Goal: Transaction & Acquisition: Purchase product/service

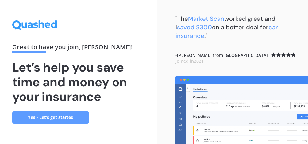
click at [60, 120] on link "Yes - Let’s get started" at bounding box center [50, 118] width 77 height 12
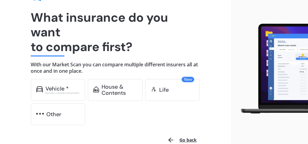
scroll to position [42, 0]
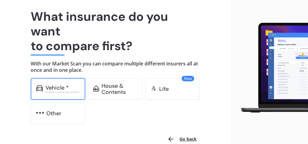
click at [57, 90] on div "Vehicle *" at bounding box center [56, 88] width 23 height 6
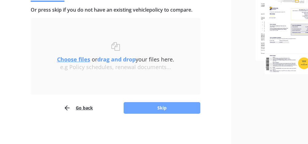
scroll to position [81, 0]
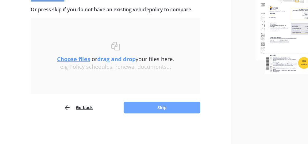
click at [163, 105] on button "Skip" at bounding box center [162, 108] width 77 height 12
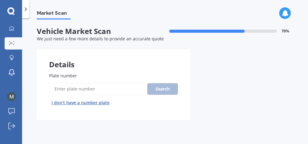
click at [110, 92] on input "Plate number" at bounding box center [97, 89] width 96 height 13
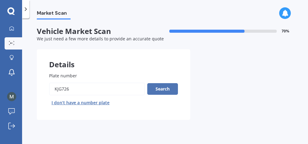
type input "kjg726"
click at [165, 94] on button "Search" at bounding box center [162, 89] width 31 height 12
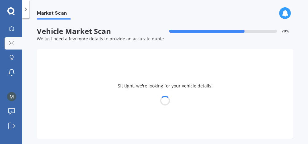
select select "TOYOTA"
select select "COROLLA"
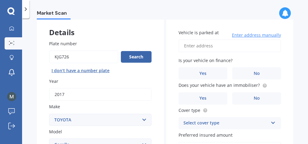
scroll to position [28, 0]
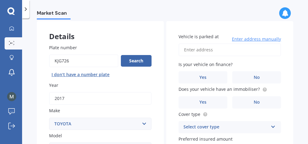
click at [238, 40] on span "Enter address manually" at bounding box center [256, 39] width 49 height 6
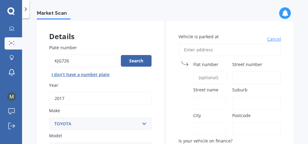
click at [223, 53] on input "Vehicle is parked at" at bounding box center [229, 50] width 102 height 13
type input "86 Gover Street, New Plymouth Central, New Plymouth 4310"
type input "86"
type input "Gover Street"
type input "New Plymouth Central"
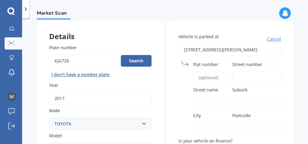
type input "Taranaki Region"
type input "4310"
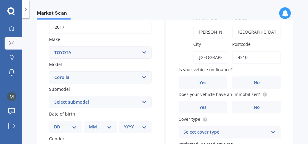
scroll to position [100, 0]
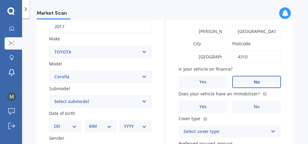
click at [245, 80] on label "No" at bounding box center [256, 82] width 49 height 12
click at [0, 0] on input "No" at bounding box center [0, 0] width 0 height 0
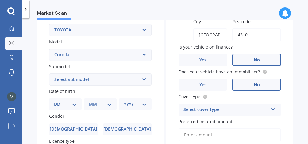
click at [244, 85] on label "No" at bounding box center [256, 85] width 49 height 12
click at [0, 0] on input "No" at bounding box center [0, 0] width 0 height 0
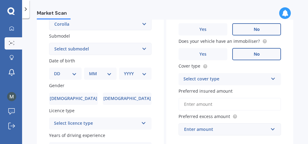
click at [234, 77] on div "Select cover type" at bounding box center [225, 79] width 85 height 7
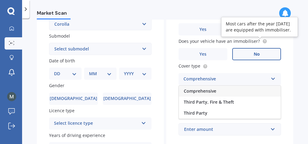
click at [262, 42] on circle at bounding box center [264, 42] width 4 height 4
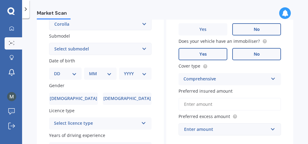
click at [205, 57] on label "Yes" at bounding box center [202, 54] width 49 height 12
click at [0, 0] on input "Yes" at bounding box center [0, 0] width 0 height 0
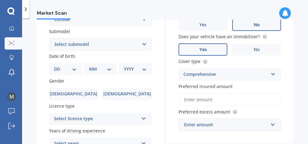
scroll to position [159, 0]
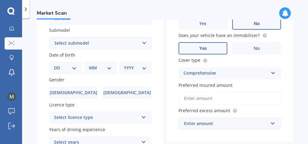
click at [230, 83] on label "Preferred insured amount" at bounding box center [228, 85] width 100 height 6
click at [230, 92] on input "Preferred insured amount" at bounding box center [229, 98] width 102 height 13
click at [229, 77] on div "Comprehensive" at bounding box center [225, 73] width 85 height 7
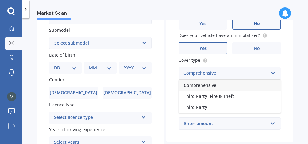
click at [225, 85] on div "Comprehensive" at bounding box center [230, 85] width 102 height 11
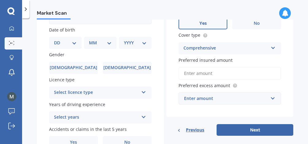
scroll to position [184, 0]
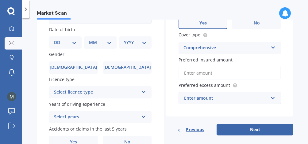
click at [219, 74] on input "Preferred insured amount" at bounding box center [229, 73] width 102 height 13
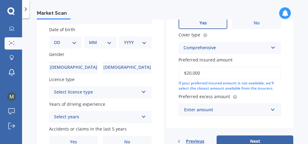
type input "$20,000"
click at [268, 62] on label "Preferred insured amount" at bounding box center [228, 60] width 100 height 6
click at [268, 67] on input "$20,000" at bounding box center [229, 73] width 102 height 13
click at [233, 116] on div "Enter amount $100 $400 $500 $750 $1,000 $1,500 $2,000" at bounding box center [229, 110] width 102 height 12
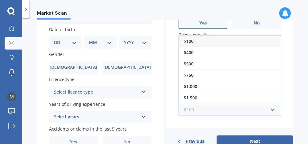
click at [233, 112] on input "text" at bounding box center [227, 110] width 97 height 12
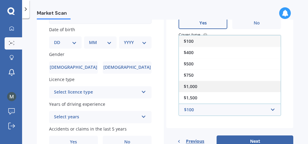
click at [219, 88] on div "$1,000" at bounding box center [230, 86] width 102 height 11
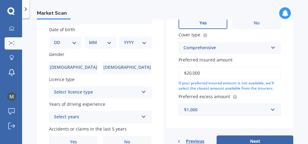
scroll to position [218, 0]
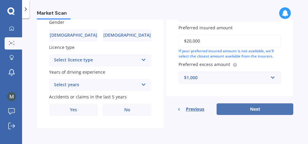
click at [227, 110] on button "Next" at bounding box center [254, 110] width 77 height 12
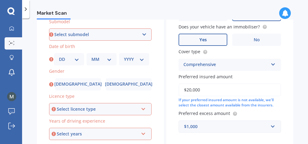
scroll to position [167, 0]
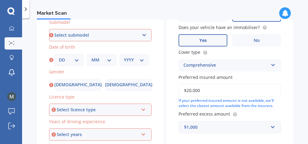
click at [90, 36] on select "Select submodel (All other) Axio Diesel Fielder 2WD Fielder 4WD FXGT GL GLX 1.8…" at bounding box center [100, 35] width 102 height 12
select select "GLX 1.8"
click at [49, 30] on select "Select submodel (All other) Axio Diesel Fielder 2WD Fielder 4WD FXGT GL GLX 1.8…" at bounding box center [100, 35] width 102 height 12
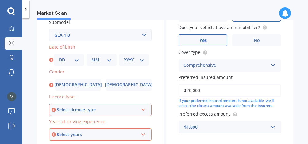
click at [96, 39] on select "Select submodel (All other) Axio Diesel Fielder 2WD Fielder 4WD FXGT GL GLX 1.8…" at bounding box center [100, 35] width 102 height 12
click at [49, 30] on select "Select submodel (All other) Axio Diesel Fielder 2WD Fielder 4WD FXGT GL GLX 1.8…" at bounding box center [100, 35] width 102 height 12
click at [78, 63] on div "DD 01 02 03 04 05 06 07 08 09 10 11 12 13 14 15 16 17 18 19 20 21 22 23 24 25 2…" at bounding box center [69, 60] width 30 height 12
click at [78, 59] on div "DD 01 02 03 04 05 06 07 08 09 10 11 12 13 14 15 16 17 18 19 20 21 22 23 24 25 2…" at bounding box center [69, 60] width 30 height 12
click at [76, 60] on select "DD 01 02 03 04 05 06 07 08 09 10 11 12 13 14 15 16 17 18 19 20 21 22 23 24 25 2…" at bounding box center [69, 60] width 20 height 7
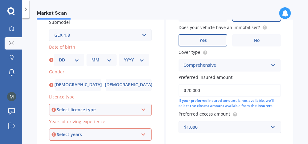
select select "20"
click at [59, 58] on select "DD 01 02 03 04 05 06 07 08 09 10 11 12 13 14 15 16 17 18 19 20 21 22 23 24 25 2…" at bounding box center [69, 60] width 20 height 7
click at [100, 59] on select "MM 01 02 03 04 05 06 07 08 09 10 11 12" at bounding box center [101, 60] width 20 height 7
select select "09"
click at [91, 58] on select "MM 01 02 03 04 05 06 07 08 09 10 11 12" at bounding box center [101, 60] width 20 height 7
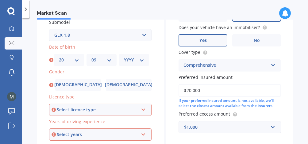
click at [132, 60] on select "YYYY 2025 2024 2023 2022 2021 2020 2019 2018 2017 2016 2015 2014 2013 2012 2011…" at bounding box center [134, 60] width 20 height 7
select select "1979"
click at [124, 58] on select "YYYY 2025 2024 2023 2022 2021 2020 2019 2018 2017 2016 2015 2014 2013 2012 2011…" at bounding box center [134, 60] width 20 height 7
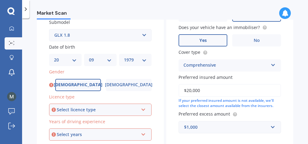
click at [88, 88] on label "Male" at bounding box center [78, 85] width 46 height 12
click at [0, 0] on input "Male" at bounding box center [0, 0] width 0 height 0
click at [84, 110] on div "Select licence type" at bounding box center [98, 110] width 82 height 7
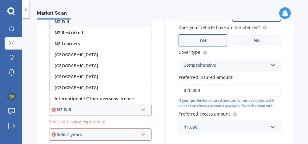
click at [70, 112] on div "NZ Full" at bounding box center [98, 110] width 82 height 7
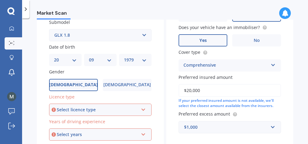
scroll to position [193, 0]
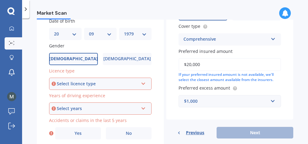
click at [75, 85] on div "Select licence type" at bounding box center [98, 84] width 82 height 7
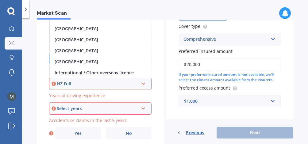
click at [75, 85] on div "NZ Full" at bounding box center [98, 84] width 82 height 7
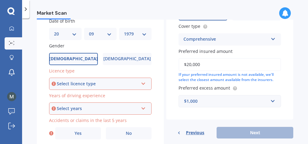
click at [75, 85] on div "Select licence type" at bounding box center [98, 84] width 82 height 7
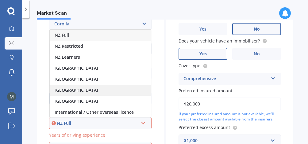
scroll to position [149, 0]
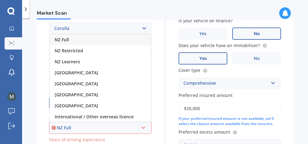
click at [70, 39] on div "NZ Full" at bounding box center [100, 39] width 101 height 11
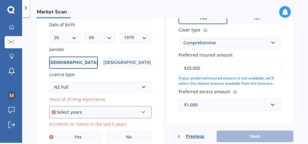
scroll to position [199, 0]
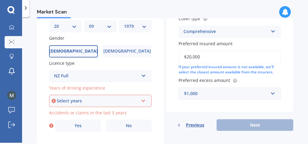
click at [82, 100] on div "Select years" at bounding box center [98, 101] width 82 height 7
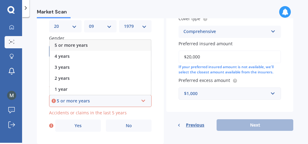
click at [36, 83] on div "Market Scan Vehicle Market Scan 70 % We just need a few more details to provide…" at bounding box center [165, 81] width 286 height 126
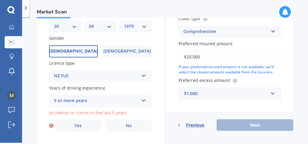
scroll to position [218, 0]
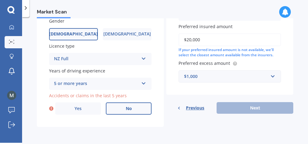
click at [116, 106] on label "No" at bounding box center [129, 109] width 46 height 12
click at [0, 0] on input "No" at bounding box center [0, 0] width 0 height 0
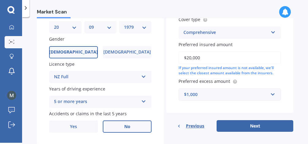
scroll to position [198, 0]
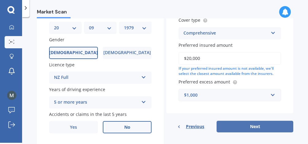
click at [263, 129] on button "Next" at bounding box center [254, 127] width 77 height 12
select select "20"
select select "09"
select select "1979"
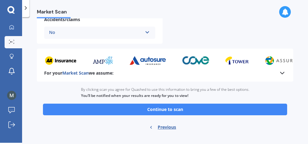
scroll to position [291, 0]
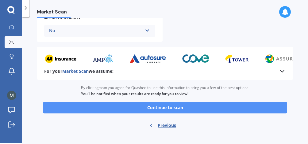
click at [166, 110] on button "Continue to scan" at bounding box center [165, 108] width 244 height 12
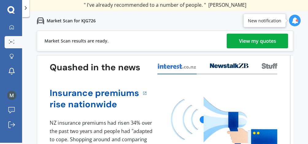
click at [243, 37] on div "View my quotes" at bounding box center [257, 41] width 37 height 15
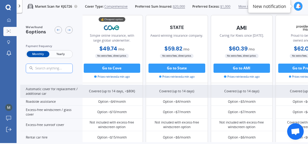
scroll to position [199, 3]
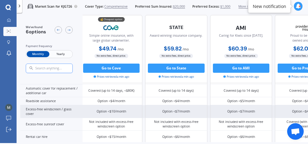
click at [179, 111] on div "Option <$7/month" at bounding box center [176, 111] width 62 height 13
click at [175, 109] on div "Option <$7/month" at bounding box center [176, 111] width 28 height 5
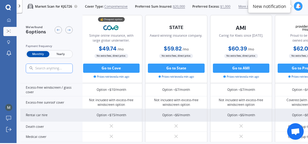
scroll to position [195, 3]
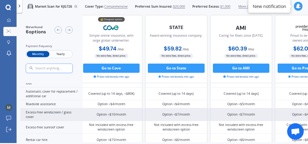
click at [172, 112] on div "Option <$7/month" at bounding box center [176, 114] width 28 height 5
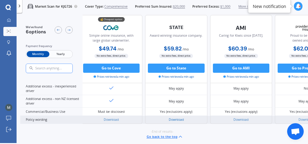
scroll to position [305, 3]
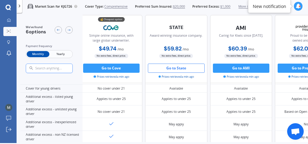
click at [170, 72] on button "Go to State" at bounding box center [176, 68] width 57 height 9
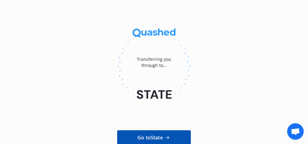
scroll to position [1, 0]
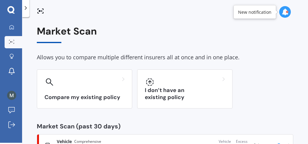
scroll to position [27, 0]
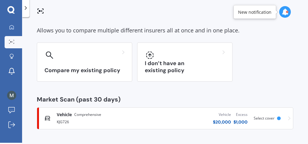
click at [264, 118] on span "Select cover" at bounding box center [263, 118] width 21 height 5
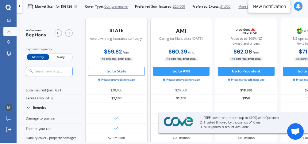
scroll to position [1, 0]
